Goal: Transaction & Acquisition: Book appointment/travel/reservation

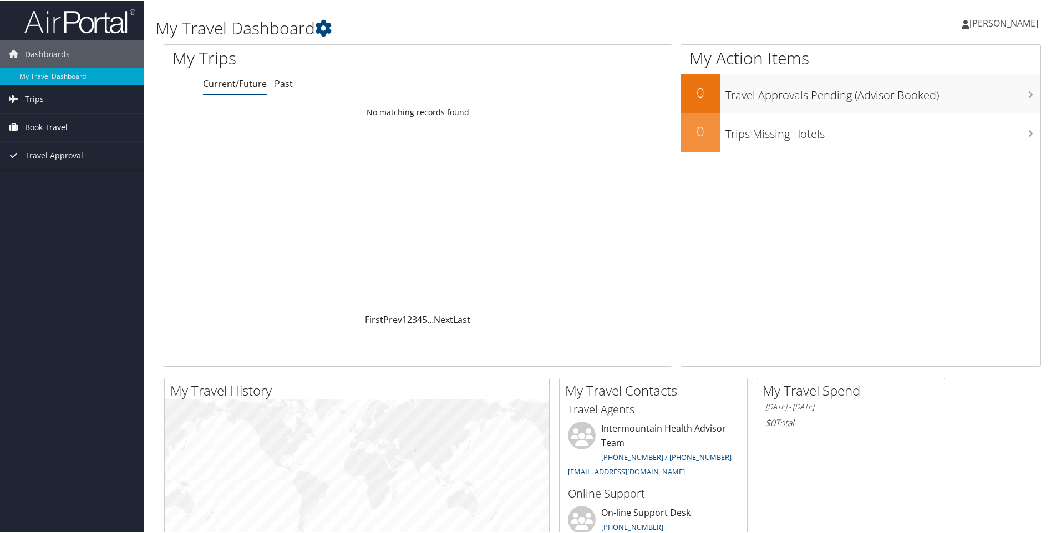
click at [34, 129] on span "Book Travel" at bounding box center [46, 127] width 43 height 28
click at [34, 180] on link "Book/Manage Online Trips" at bounding box center [72, 182] width 144 height 17
